Goal: Task Accomplishment & Management: Manage account settings

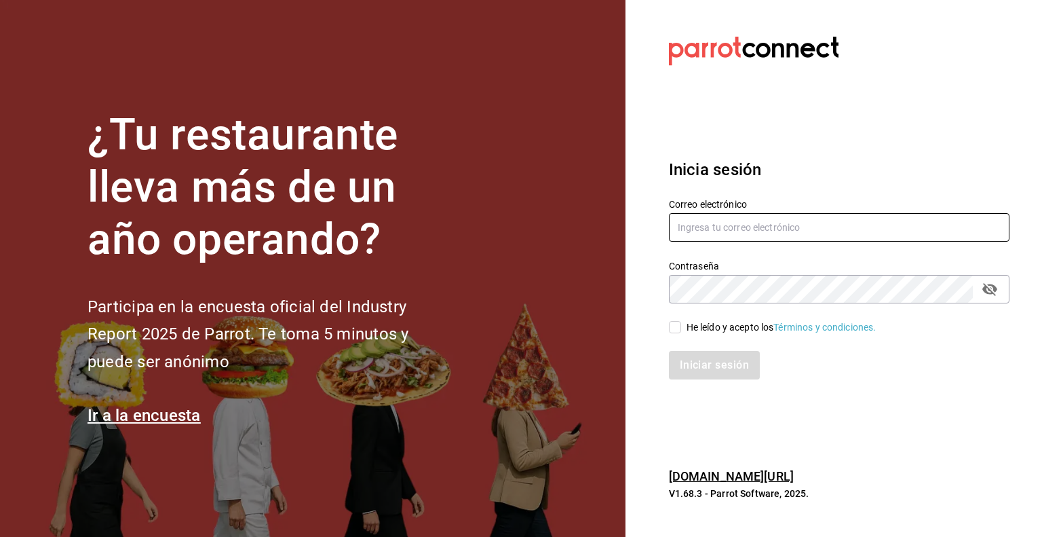
click at [749, 240] on input "text" at bounding box center [839, 227] width 341 height 29
paste input "ulises.lira@grupocosteno.com"
type input "ulises.lira@grupocosteno.com"
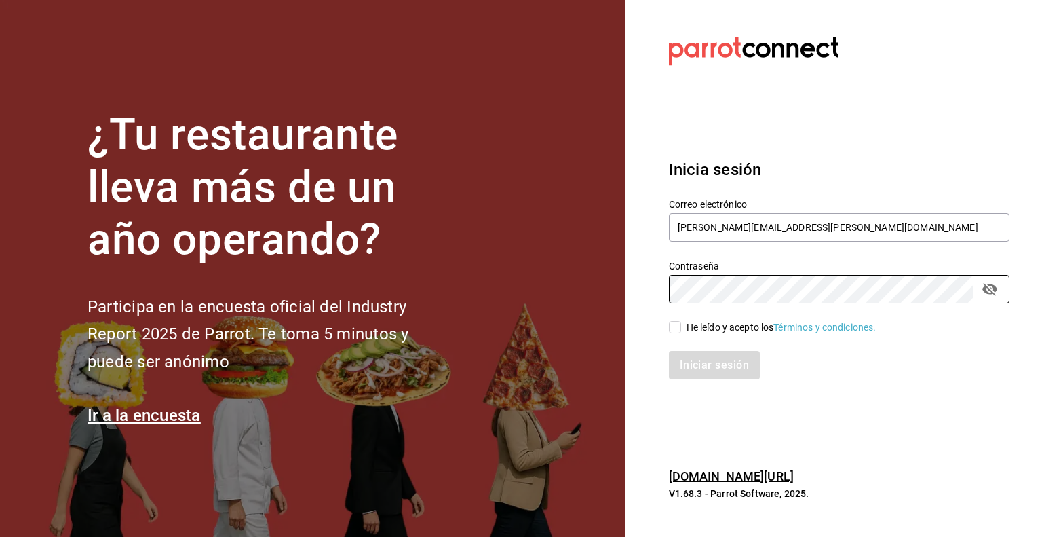
click at [691, 328] on div "He leído y acepto los Términos y condiciones." at bounding box center [782, 327] width 190 height 14
click at [681, 328] on input "He leído y acepto los Términos y condiciones." at bounding box center [675, 327] width 12 height 12
checkbox input "true"
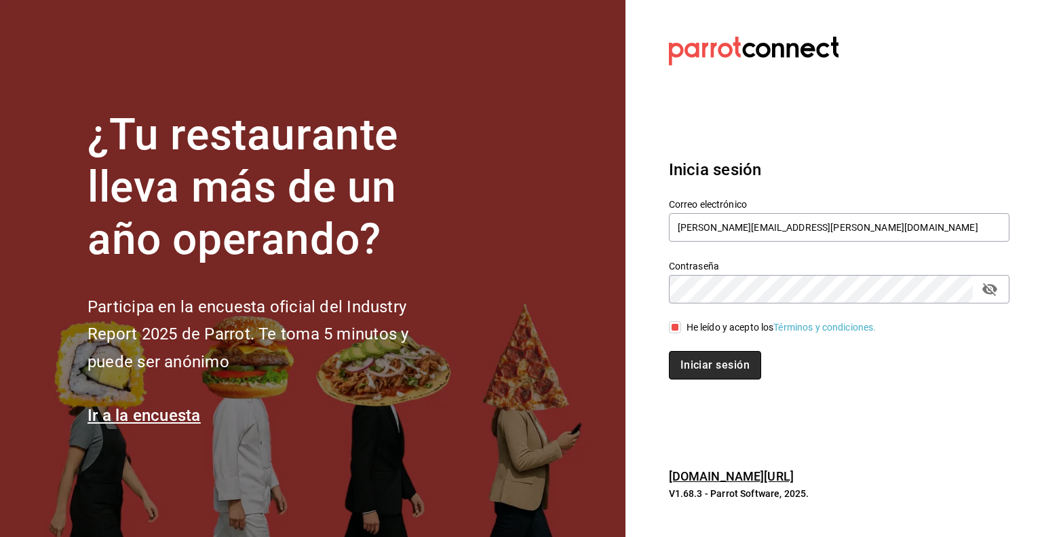
click at [694, 352] on button "Iniciar sesión" at bounding box center [715, 365] width 92 height 29
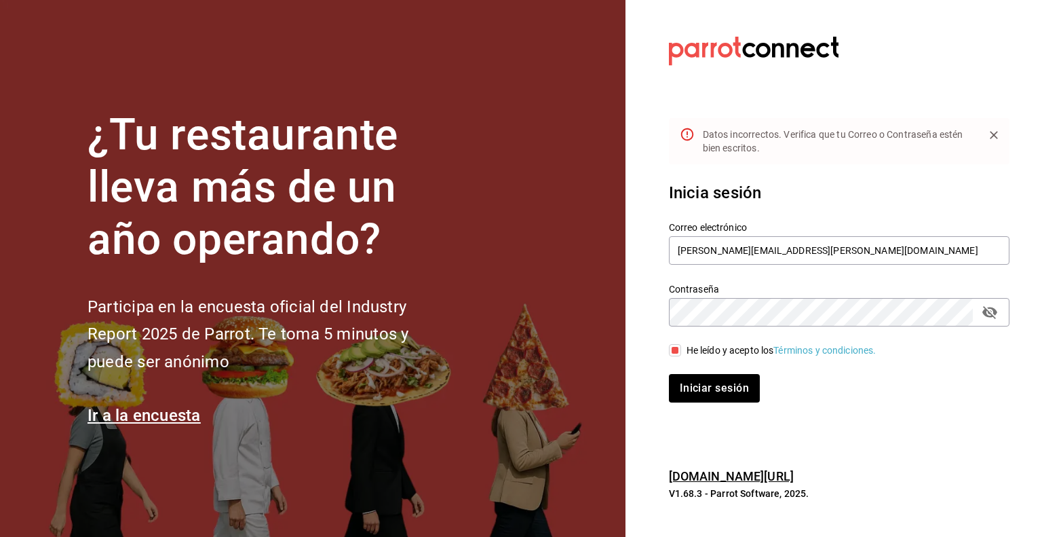
click at [998, 311] on icon "passwordField" at bounding box center [990, 312] width 16 height 16
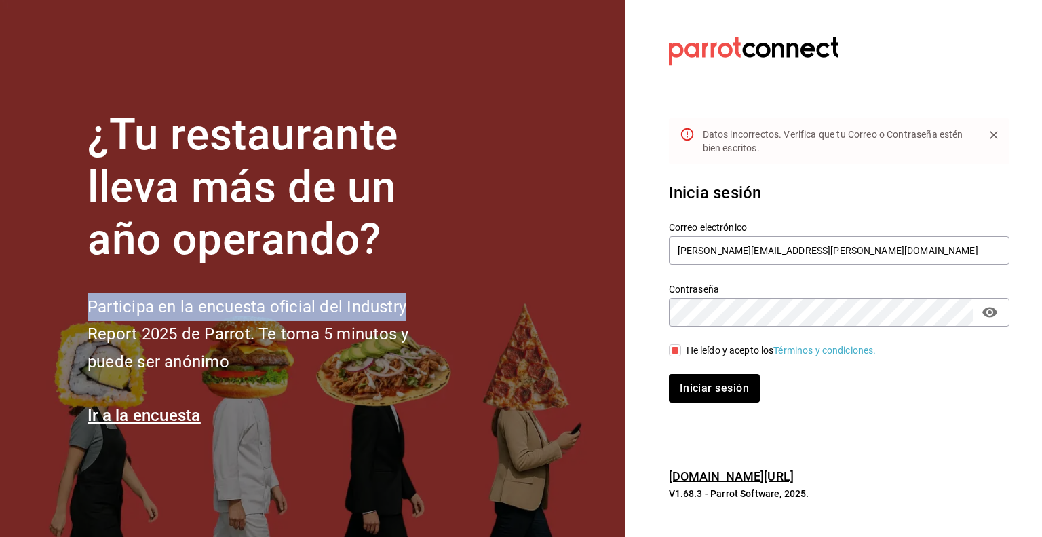
drag, startPoint x: 470, startPoint y: 320, endPoint x: 497, endPoint y: 238, distance: 85.8
click at [497, 238] on section "¿Tu restaurante lleva más de un año operando? Participa en la encuesta oficial …" at bounding box center [313, 268] width 626 height 537
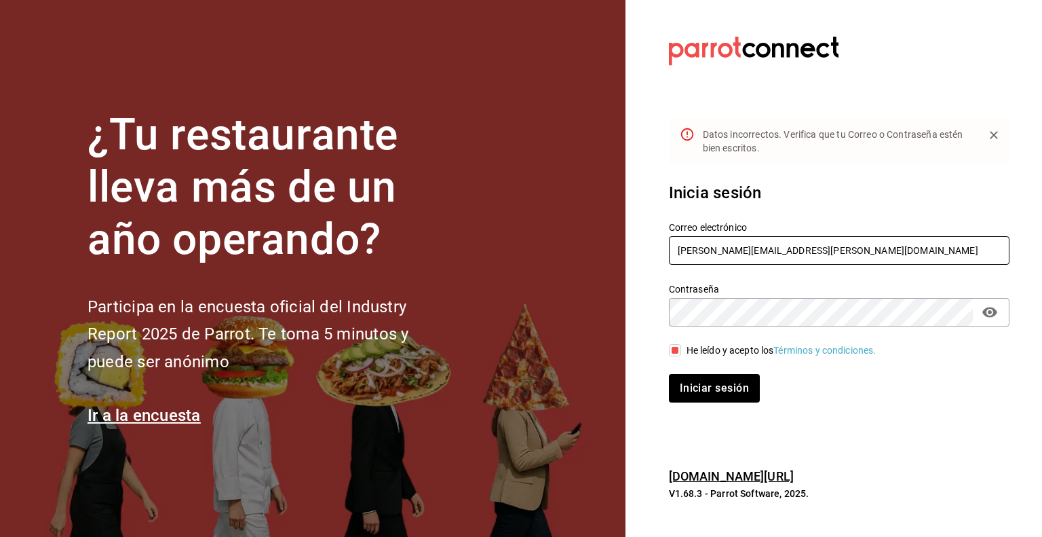
click at [846, 243] on input "ulises.lira@grupocosteno.com" at bounding box center [839, 250] width 341 height 29
click at [731, 385] on button "Iniciar sesión" at bounding box center [715, 388] width 92 height 29
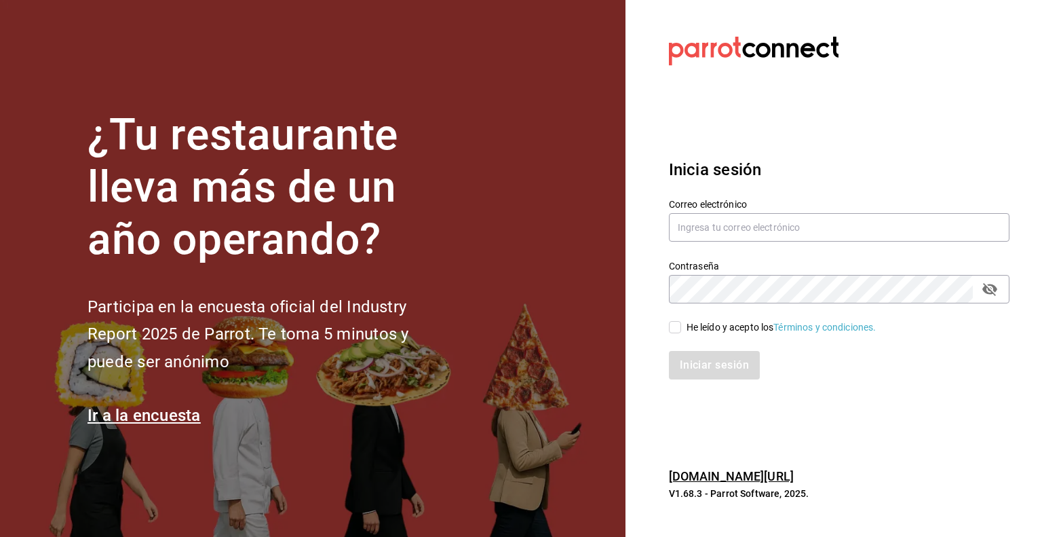
click at [683, 326] on span "He leído y acepto los Términos y condiciones." at bounding box center [778, 327] width 195 height 14
click at [681, 326] on input "He leído y acepto los Términos y condiciones." at bounding box center [675, 327] width 12 height 12
checkbox input "true"
click at [697, 364] on button "Iniciar sesión" at bounding box center [715, 365] width 92 height 29
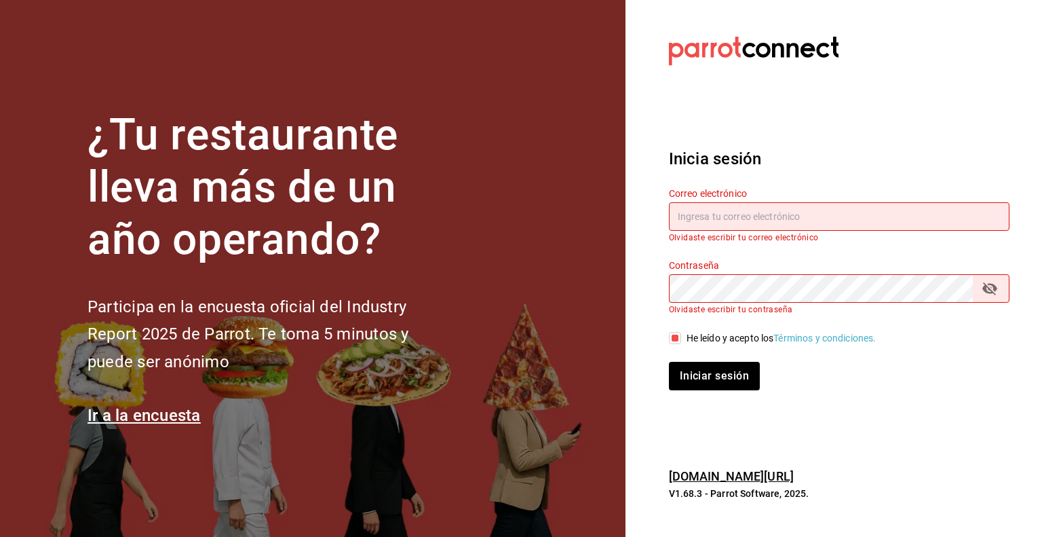
click at [825, 211] on input "text" at bounding box center [839, 216] width 341 height 29
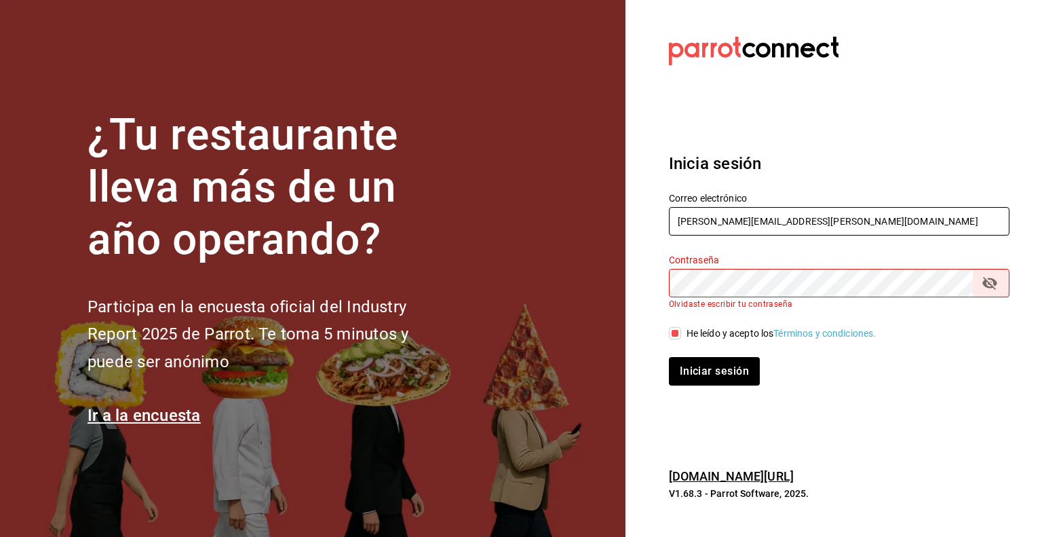
type input "[PERSON_NAME][EMAIL_ADDRESS][PERSON_NAME][DOMAIN_NAME]"
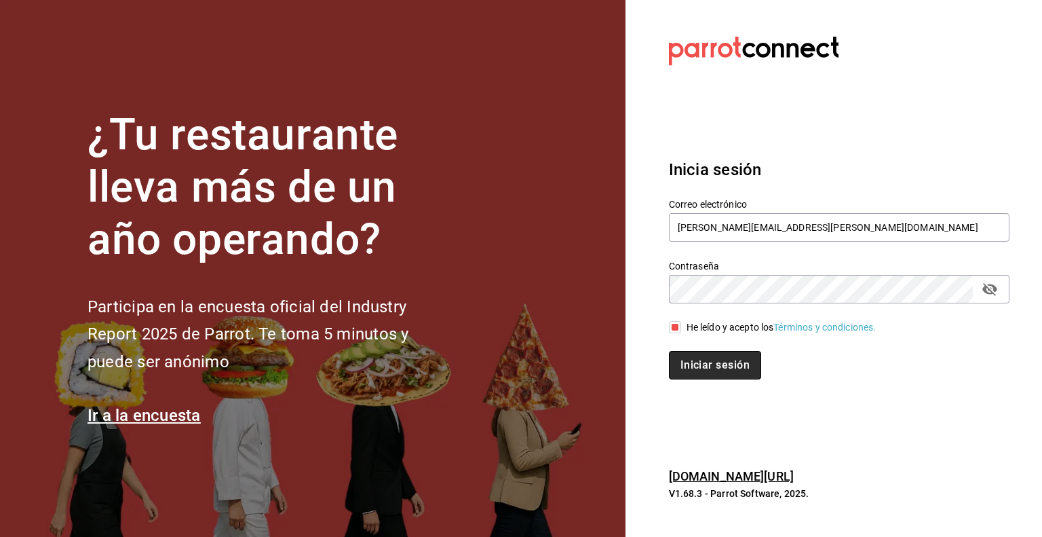
click at [718, 362] on button "Iniciar sesión" at bounding box center [715, 365] width 92 height 29
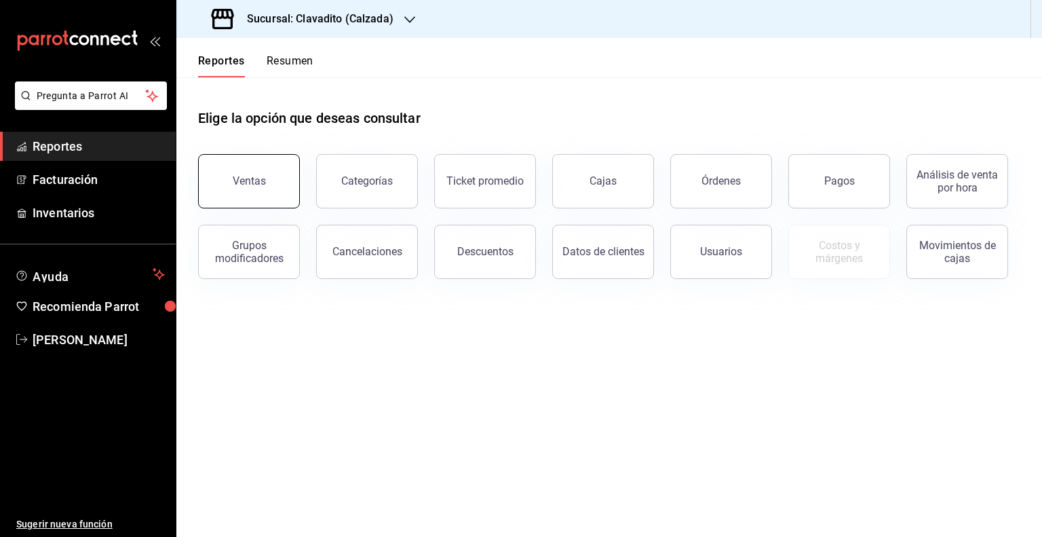
click at [242, 173] on button "Ventas" at bounding box center [249, 181] width 102 height 54
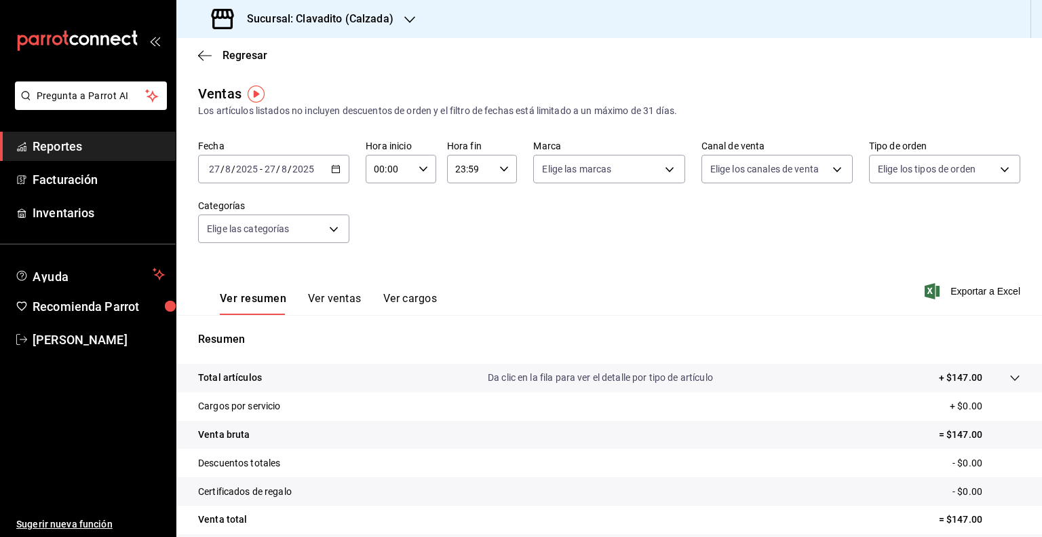
click at [195, 52] on div "Regresar" at bounding box center [609, 55] width 866 height 35
click at [199, 52] on icon "button" at bounding box center [205, 56] width 14 height 12
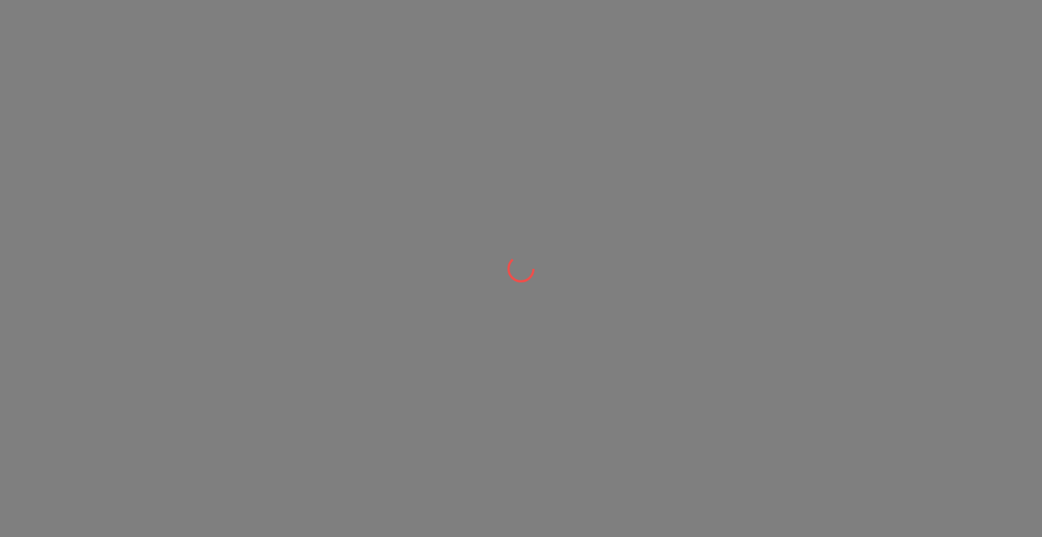
click at [774, 218] on div at bounding box center [521, 268] width 1042 height 537
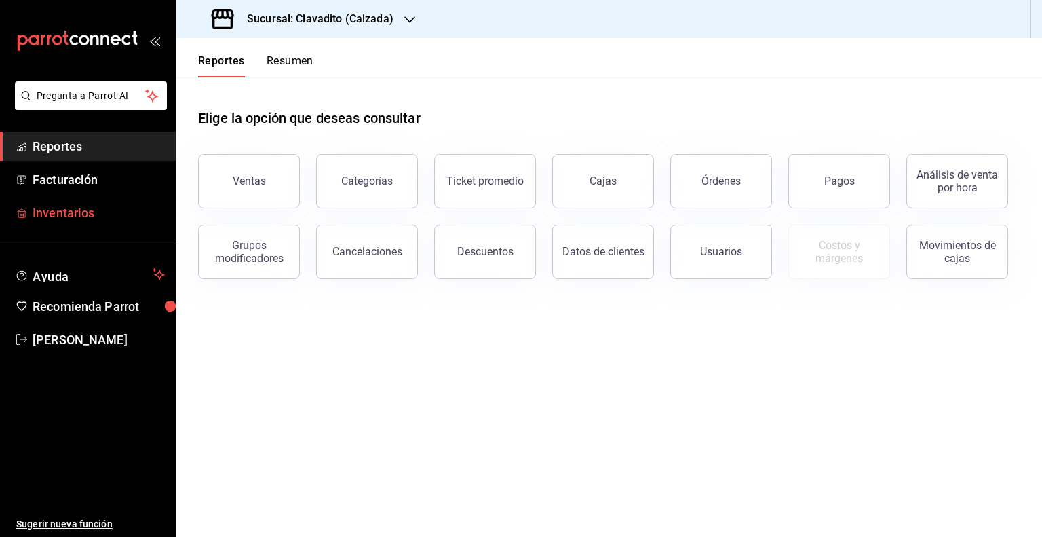
click at [74, 214] on span "Inventarios" at bounding box center [99, 213] width 132 height 18
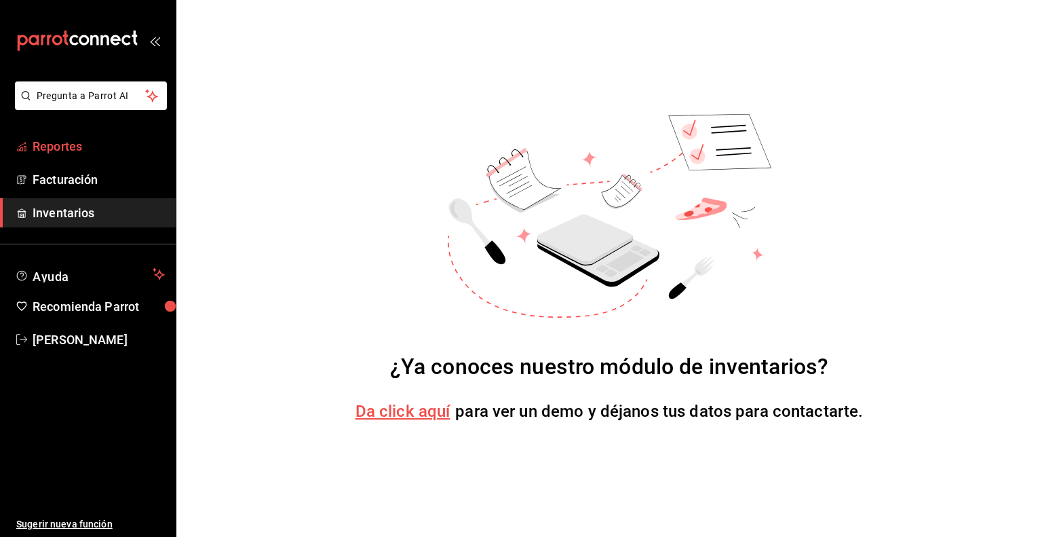
click at [109, 156] on link "Reportes" at bounding box center [88, 146] width 176 height 29
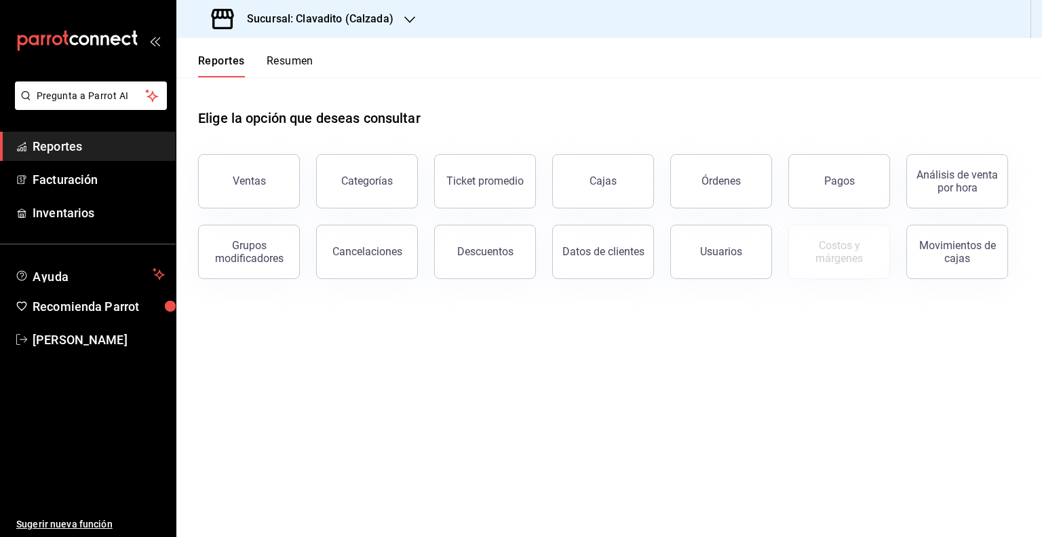
click at [298, 65] on button "Resumen" at bounding box center [290, 65] width 47 height 23
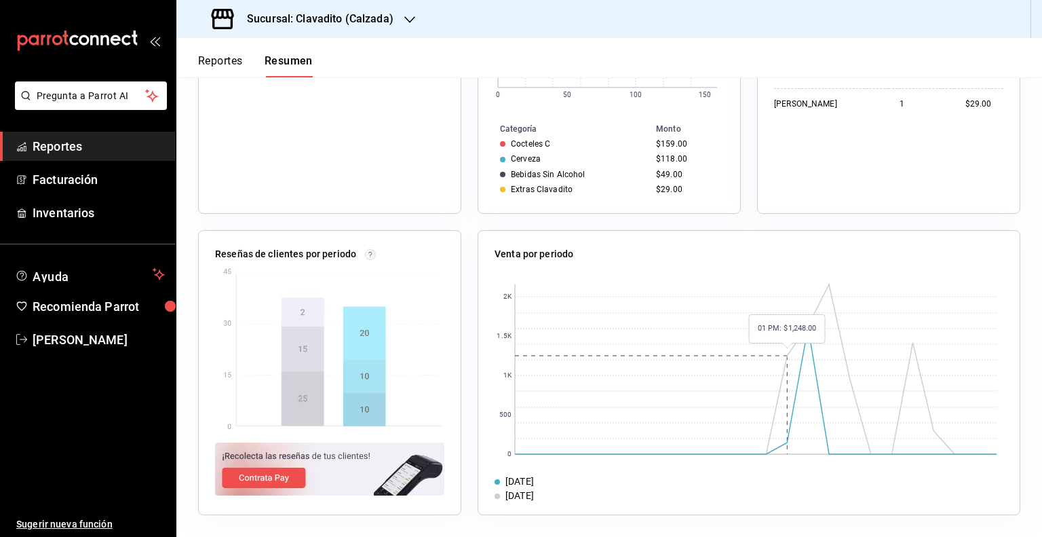
scroll to position [379, 0]
